Goal: Task Accomplishment & Management: Manage account settings

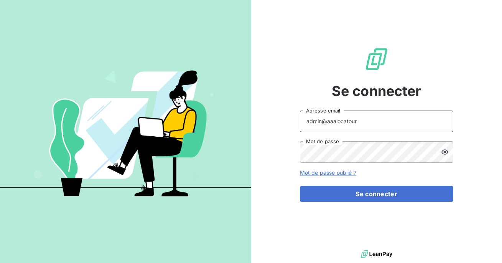
click at [363, 125] on input "admin@aaalocatour" at bounding box center [376, 120] width 153 height 21
type input "admin@ECE"
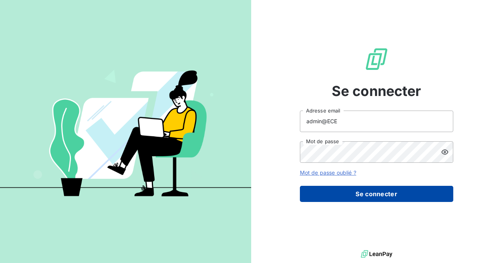
click at [374, 194] on button "Se connecter" at bounding box center [376, 194] width 153 height 16
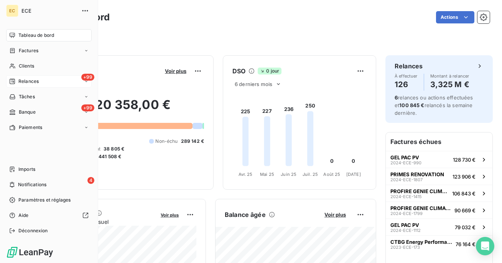
click at [18, 83] on div "Relances" at bounding box center [24, 81] width 30 height 7
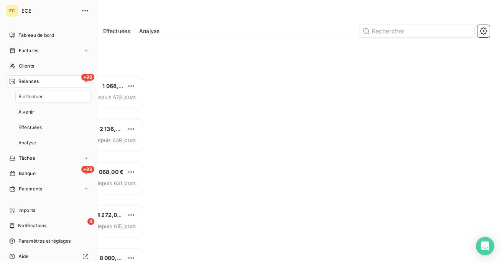
scroll to position [187, 106]
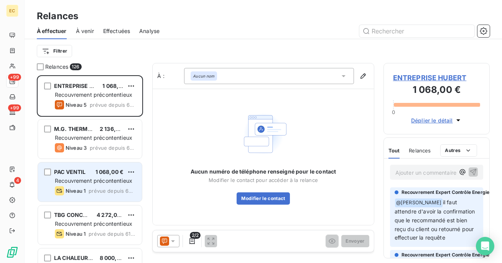
click at [87, 180] on span "Recouvrement précontentieux" at bounding box center [93, 180] width 77 height 7
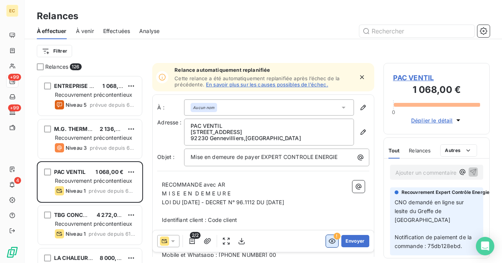
click at [332, 241] on icon "button" at bounding box center [332, 241] width 8 height 8
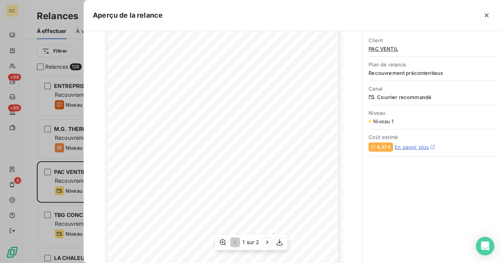
scroll to position [137, 0]
click at [489, 14] on icon "button" at bounding box center [487, 15] width 8 height 8
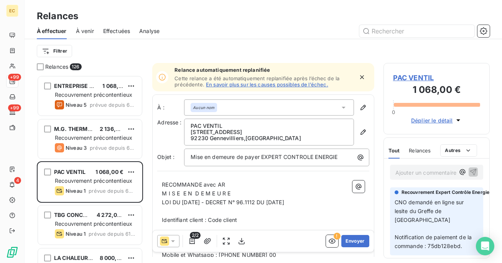
click at [363, 77] on icon "button" at bounding box center [362, 77] width 8 height 8
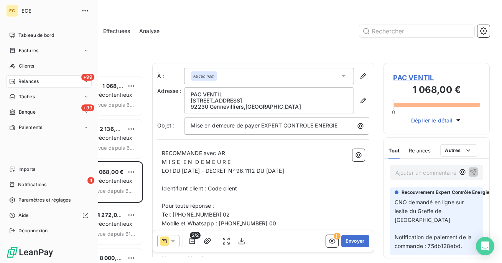
click at [34, 161] on div "Tableau de bord Factures Clients +99 Relances Tâches +99 Banque Paiements Impor…" at bounding box center [48, 132] width 85 height 207
click at [34, 169] on span "Imports" at bounding box center [26, 169] width 17 height 7
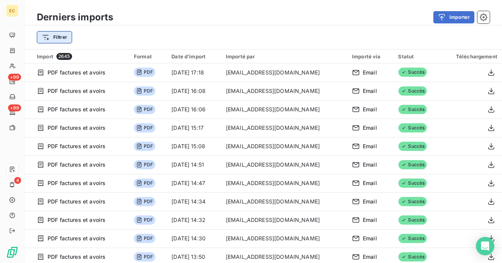
click at [61, 39] on html "EC +99 +99 4 Derniers imports Importer Filtrer Import 2645 Format Date d’import…" at bounding box center [251, 131] width 502 height 263
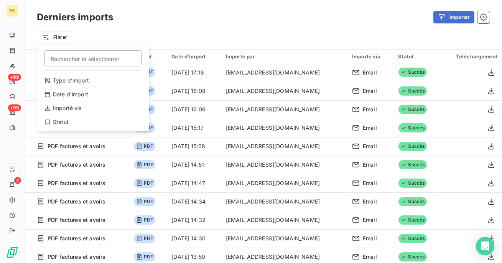
click at [232, 32] on html "EC +99 +99 4 Derniers imports Importer Filtrer Rechercher et sélectionner Type …" at bounding box center [251, 131] width 502 height 263
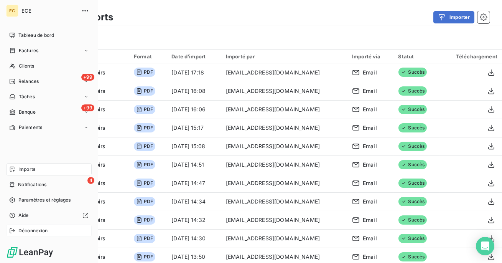
click at [37, 232] on span "Déconnexion" at bounding box center [33, 230] width 30 height 7
